Goal: Task Accomplishment & Management: Manage account settings

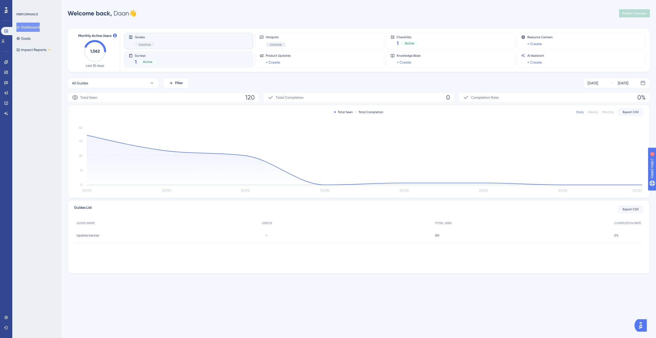
click at [143, 56] on span "Surveys" at bounding box center [146, 56] width 22 height 4
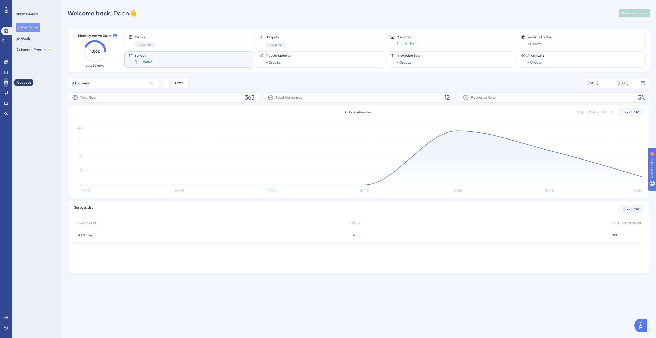
click at [6, 81] on icon at bounding box center [6, 82] width 4 height 3
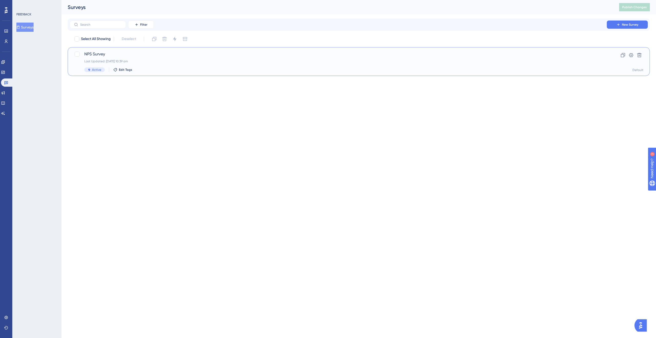
click at [478, 64] on div "NPS Survey Last Updated: 22 Sept 2025 10:39 am Active Edit Tags" at bounding box center [338, 61] width 508 height 21
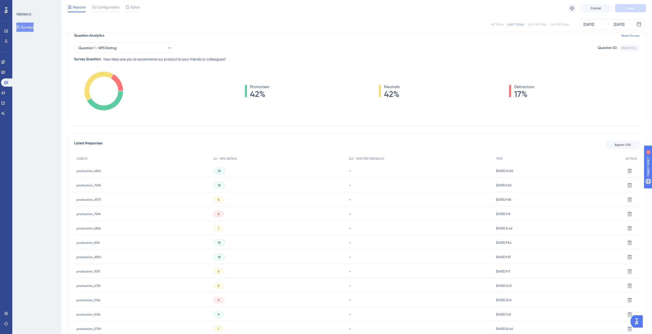
scroll to position [46, 0]
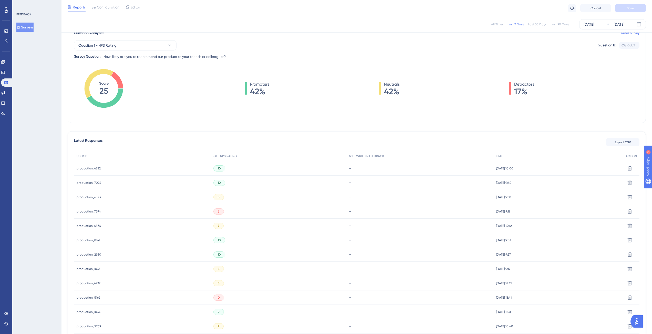
click at [93, 181] on span "production_7094" at bounding box center [89, 183] width 25 height 4
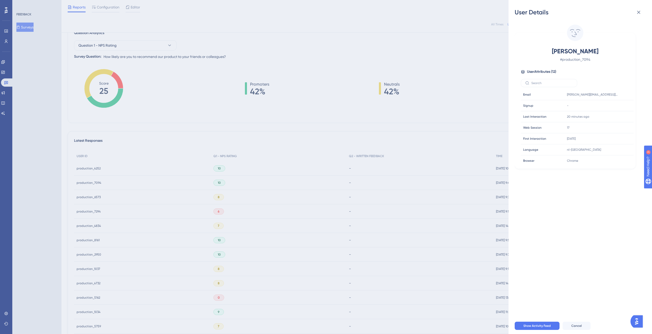
click at [271, 114] on div "User Details Jerry Graman # production_7094 User Attributes ( 12 ) Email Email …" at bounding box center [326, 167] width 652 height 334
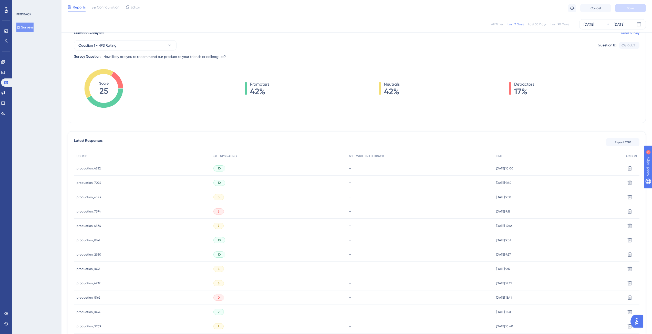
click at [92, 182] on span "production_7094" at bounding box center [89, 183] width 25 height 4
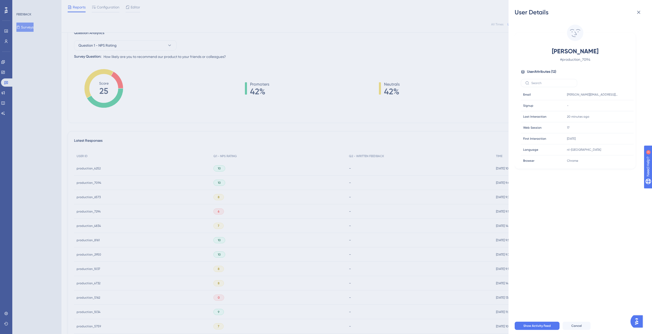
click at [352, 184] on div "User Details Jerry Graman # production_7094 User Attributes ( 12 ) Email Email …" at bounding box center [326, 167] width 652 height 334
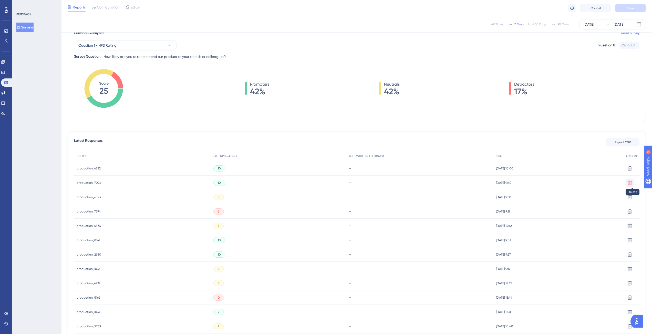
click at [630, 183] on icon at bounding box center [630, 182] width 4 height 4
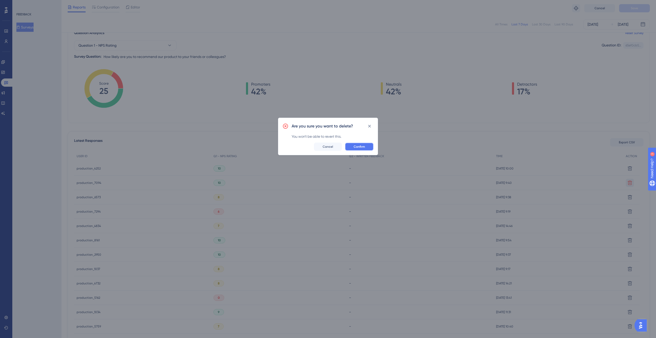
click at [360, 148] on span "Confirm" at bounding box center [359, 147] width 11 height 4
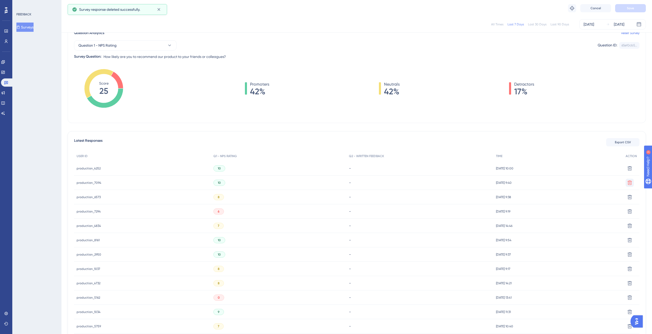
click at [92, 170] on span "production_4252" at bounding box center [89, 168] width 24 height 4
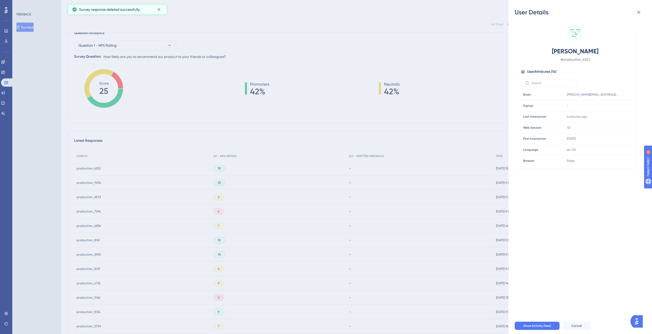
click at [302, 143] on div "User Details Nina Le # production_4252 User Attributes ( 14 ) Email Email nina.…" at bounding box center [326, 167] width 652 height 334
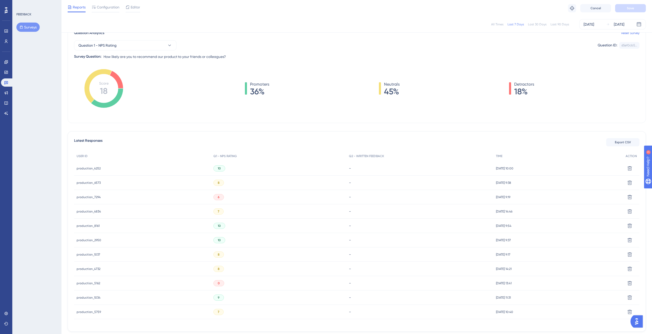
click at [95, 168] on span "production_4252" at bounding box center [89, 168] width 24 height 4
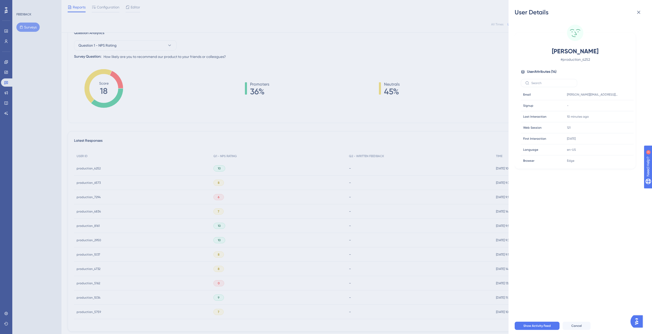
click at [176, 116] on div "User Details Nina Le # production_4252 User Attributes ( 14 ) Email Email nina.…" at bounding box center [326, 167] width 652 height 334
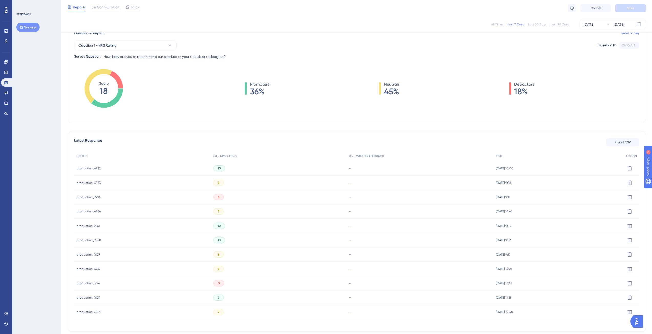
click at [206, 83] on div "Promoters 36% Neutrals 45% Detractors 18%" at bounding box center [390, 88] width 500 height 14
click at [218, 169] on span "10" at bounding box center [219, 168] width 3 height 4
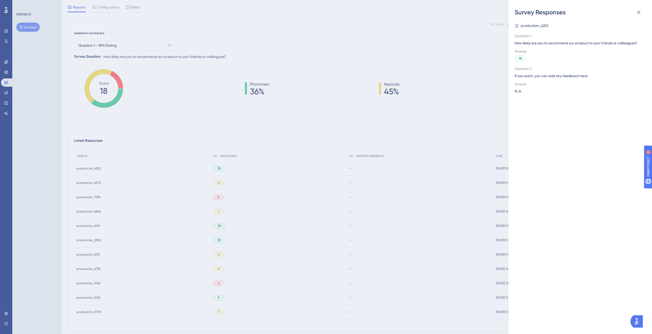
click at [259, 128] on div "Survey Responses production_4252 Question 1 How likely are you to recommend our…" at bounding box center [326, 167] width 652 height 334
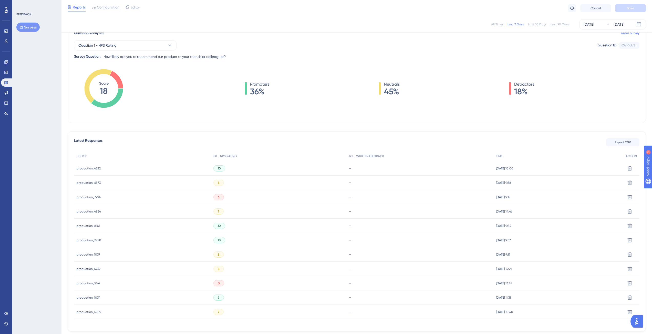
click at [92, 168] on span "production_4252" at bounding box center [89, 168] width 24 height 4
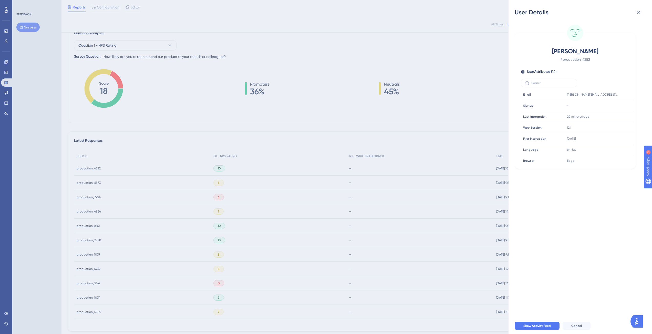
click at [247, 100] on div "User Details [PERSON_NAME] # production_4252 User Attributes ( 14 ) Email Email…" at bounding box center [326, 167] width 652 height 334
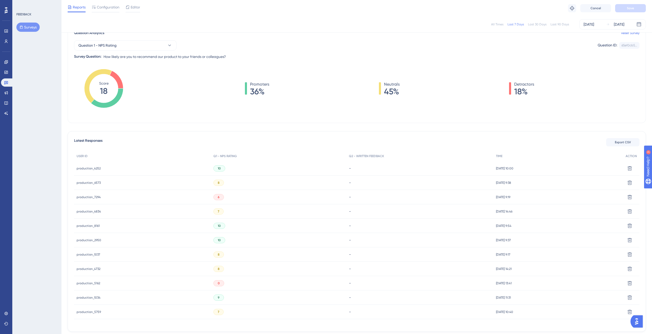
click at [85, 185] on div "production_6573 production_6573" at bounding box center [89, 183] width 24 height 14
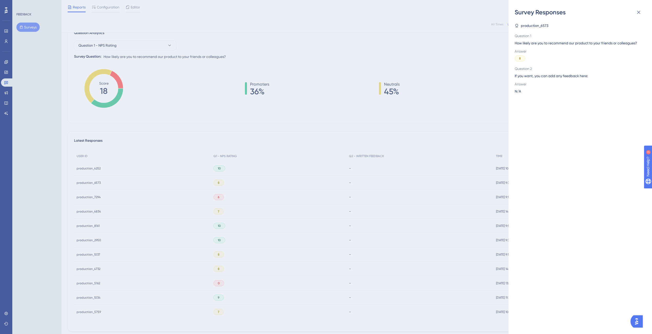
click at [241, 105] on div "Survey Responses production_6573 Question 1 How likely are you to recommend our…" at bounding box center [326, 167] width 652 height 334
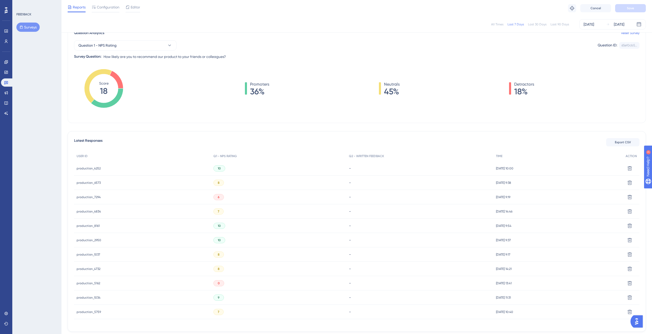
click at [87, 181] on span "production_6573" at bounding box center [89, 183] width 24 height 4
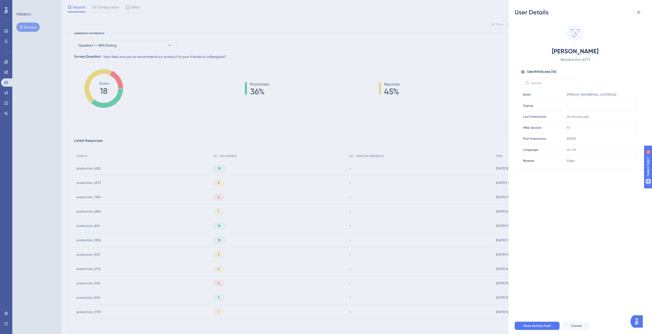
click at [225, 104] on div "User Details [PERSON_NAME] # production_6573 User Attributes ( 14 ) Email Email…" at bounding box center [326, 167] width 652 height 334
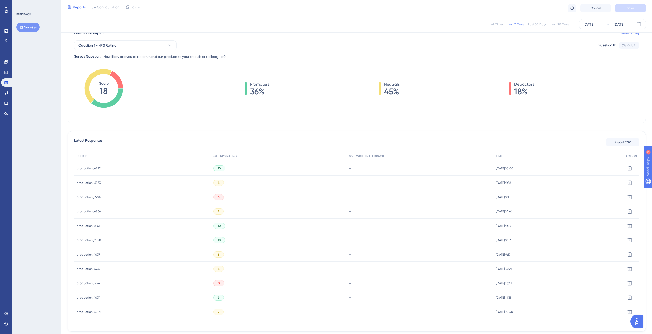
click at [91, 198] on span "production_7294" at bounding box center [89, 197] width 24 height 4
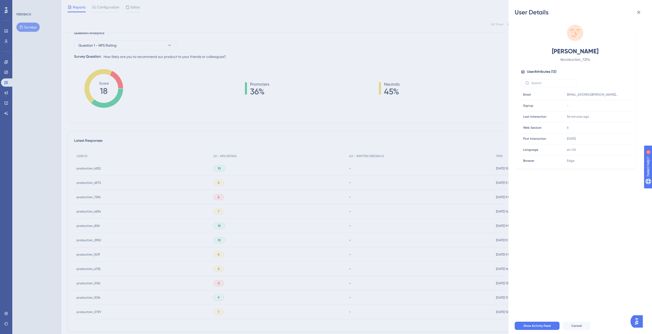
click at [260, 107] on div "User Details [PERSON_NAME] # production_7294 User Attributes ( 13 ) Email Email…" at bounding box center [326, 167] width 652 height 334
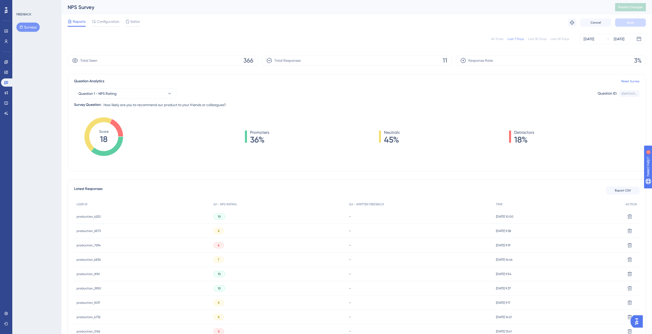
click at [331, 102] on div "Question 1 - NPS Rating Question ID: 65ef0cb5... Copy Survey Question: How like…" at bounding box center [357, 96] width 566 height 24
